Goal: Check status: Check status

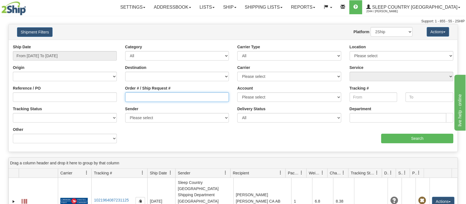
click at [135, 96] on input "Order # / Ship Request #" at bounding box center [177, 96] width 104 height 9
paste input "9000I122321"
type input "9000I122321"
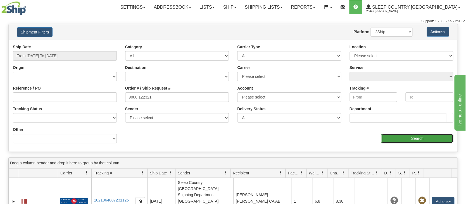
click at [394, 135] on input "Search" at bounding box center [417, 138] width 72 height 9
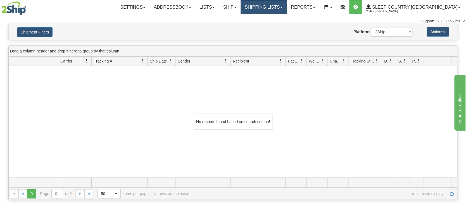
click at [281, 8] on link "Shipping lists" at bounding box center [263, 7] width 46 height 14
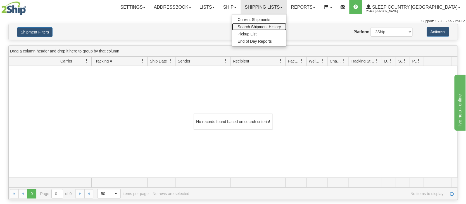
click at [266, 26] on span "Search Shipment History" at bounding box center [258, 27] width 43 height 4
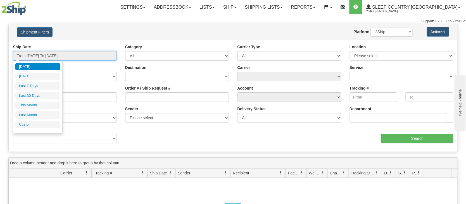
click at [39, 54] on input "From [DATE] To [DATE]" at bounding box center [65, 55] width 104 height 9
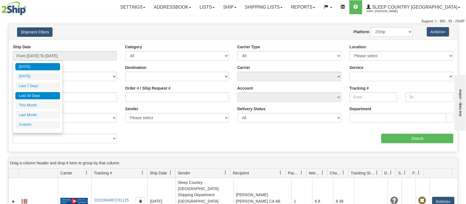
click at [34, 94] on li "Last 30 Days" at bounding box center [37, 96] width 45 height 8
type input "From [DATE] To [DATE]"
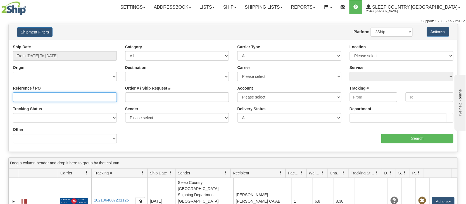
click at [35, 97] on input "Reference / PO" at bounding box center [65, 96] width 104 height 9
paste input "9000I122321"
type input "9000I122321"
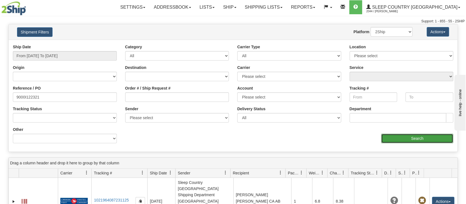
click at [408, 137] on input "Search" at bounding box center [417, 138] width 72 height 9
